Goal: Communication & Community: Share content

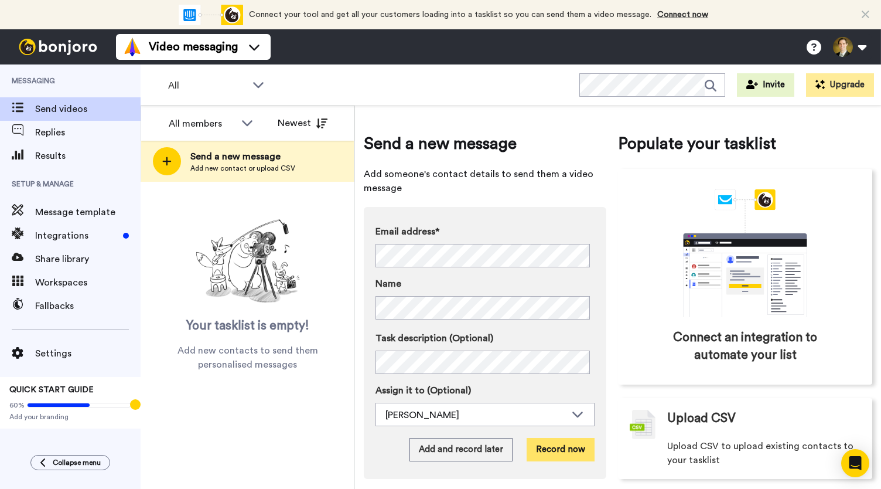
click at [564, 449] on button "Record now" at bounding box center [561, 449] width 68 height 23
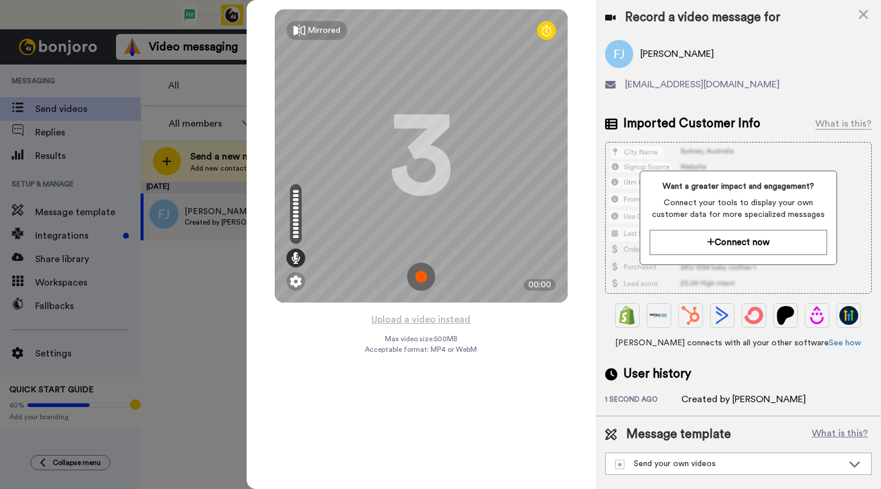
click at [420, 279] on img at bounding box center [421, 276] width 28 height 28
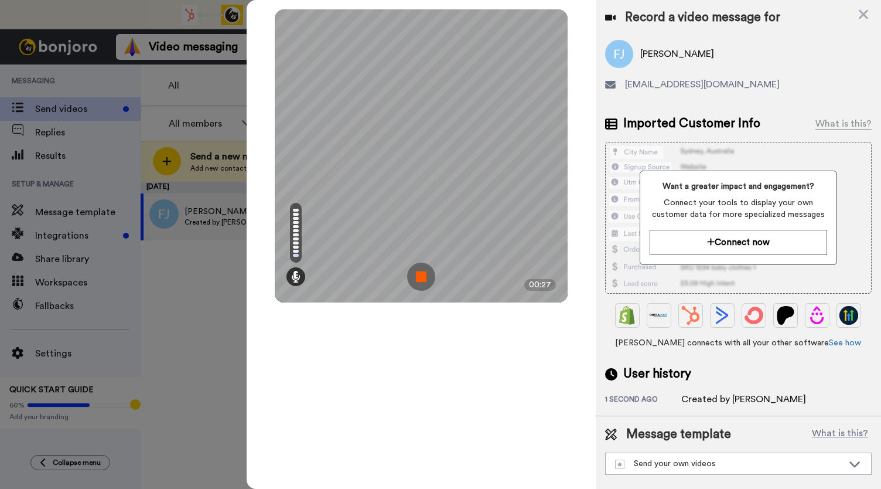
click at [420, 279] on img at bounding box center [421, 276] width 28 height 28
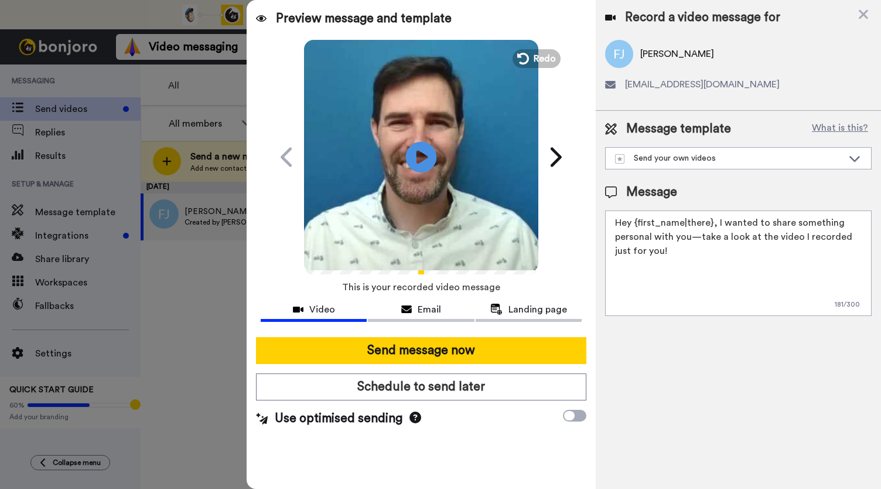
click at [431, 167] on icon at bounding box center [421, 156] width 31 height 31
click at [414, 310] on div "Email" at bounding box center [421, 309] width 106 height 14
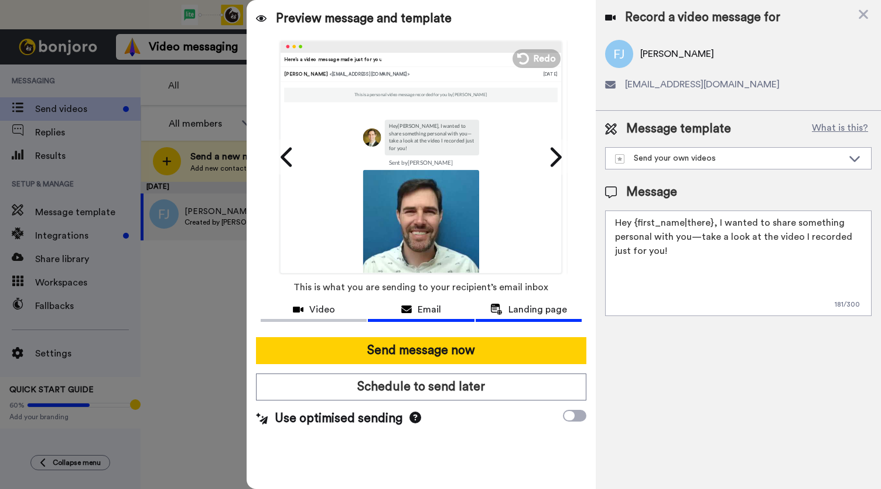
click at [533, 311] on span "Landing page" at bounding box center [538, 309] width 59 height 14
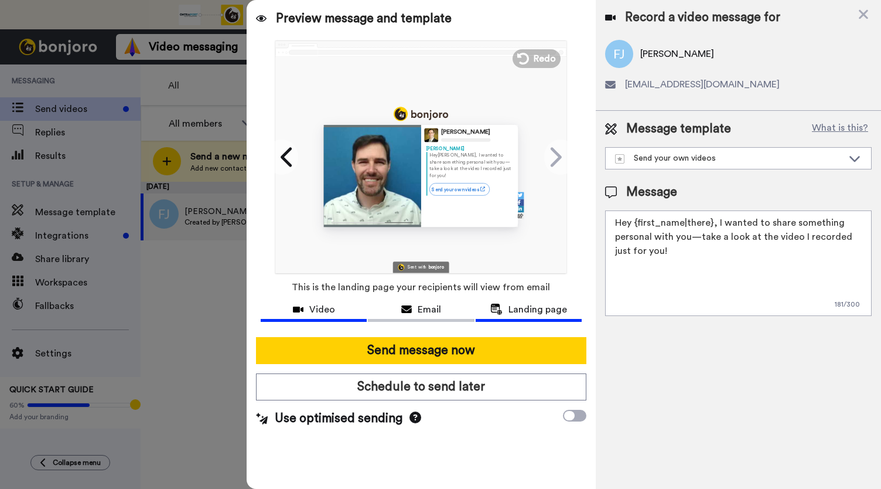
click at [319, 305] on span "Video" at bounding box center [322, 309] width 26 height 14
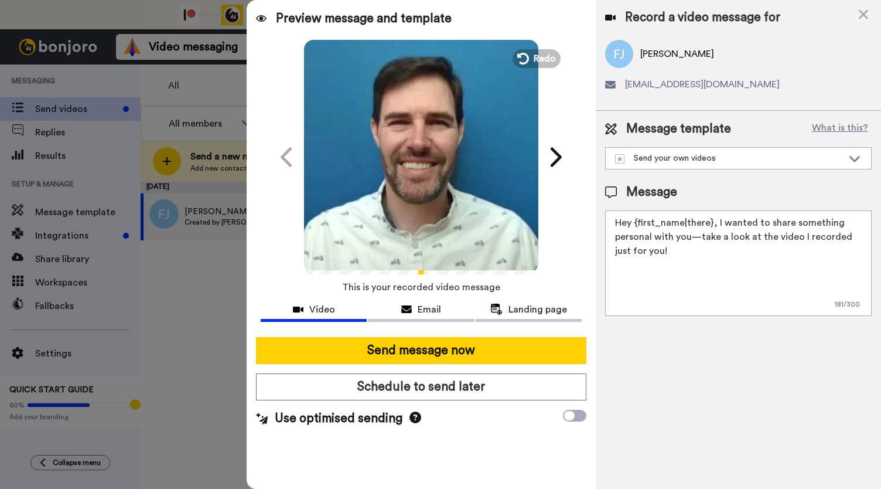
drag, startPoint x: 387, startPoint y: 175, endPoint x: 386, endPoint y: 187, distance: 11.8
click at [388, 174] on video at bounding box center [421, 155] width 234 height 234
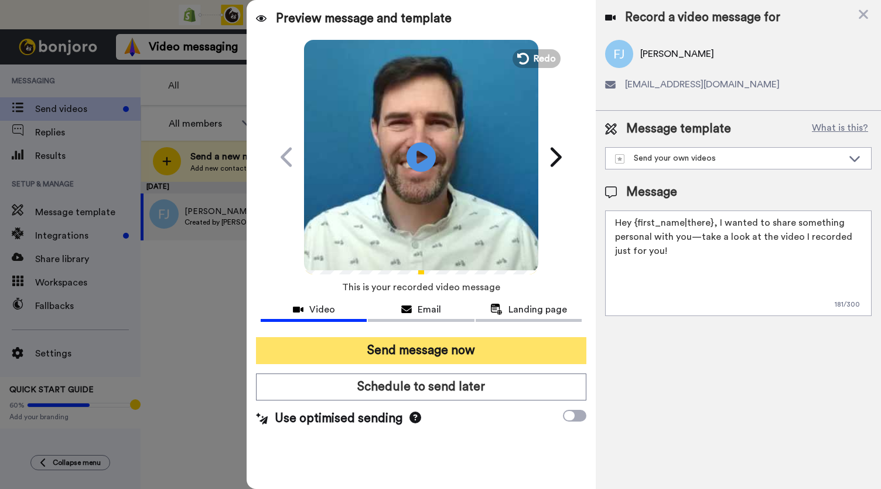
click at [432, 352] on button "Send message now" at bounding box center [421, 350] width 330 height 27
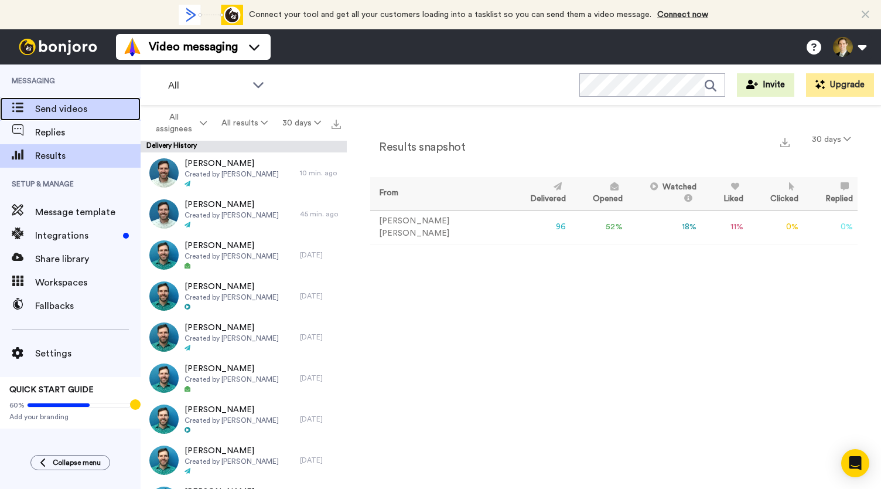
click at [60, 108] on span "Send videos" at bounding box center [87, 109] width 105 height 14
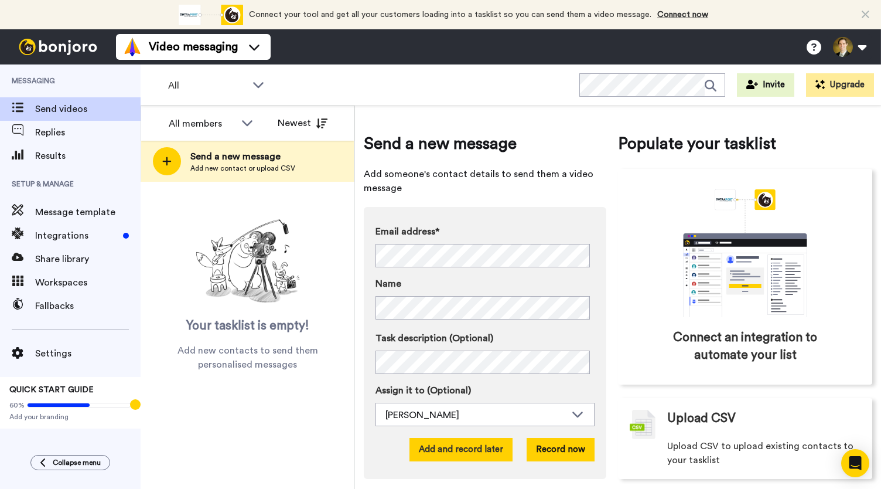
click at [463, 454] on button "Add and record later" at bounding box center [461, 449] width 103 height 23
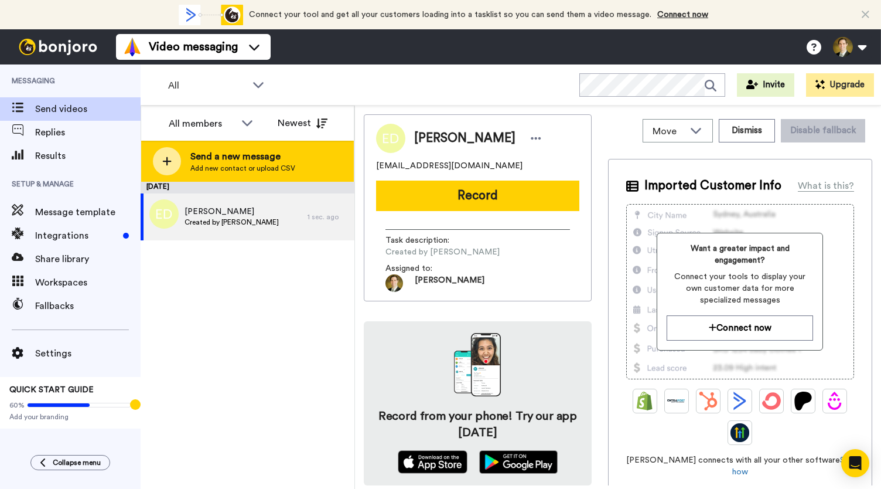
click at [173, 158] on div at bounding box center [167, 161] width 28 height 28
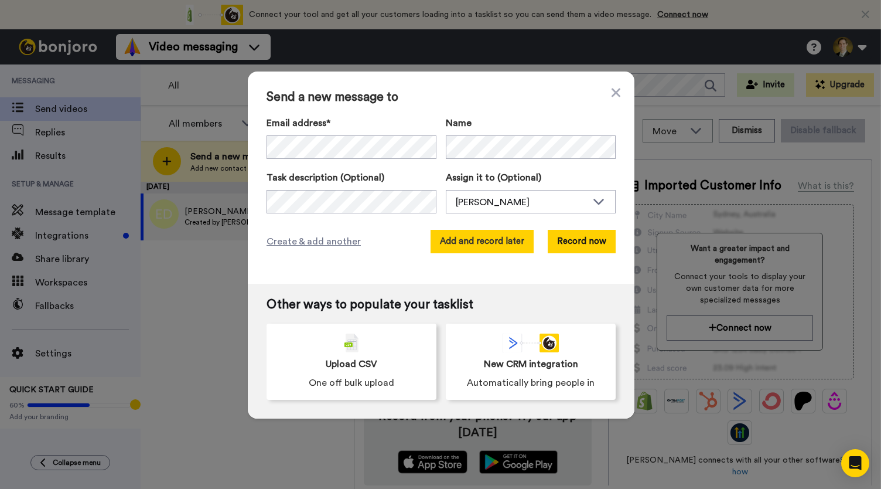
click at [464, 240] on button "Add and record later" at bounding box center [482, 241] width 103 height 23
